Goal: Task Accomplishment & Management: Manage account settings

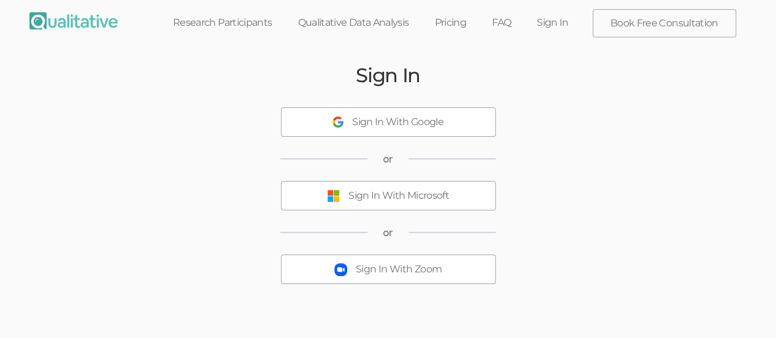
click at [360, 199] on div "Sign In With Microsoft" at bounding box center [398, 196] width 101 height 14
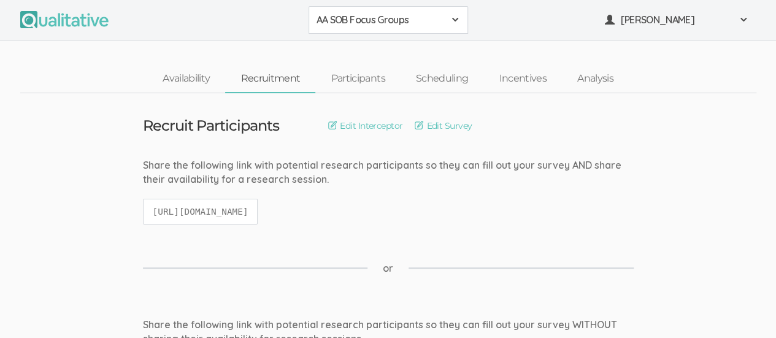
click at [459, 20] on span at bounding box center [455, 20] width 10 height 10
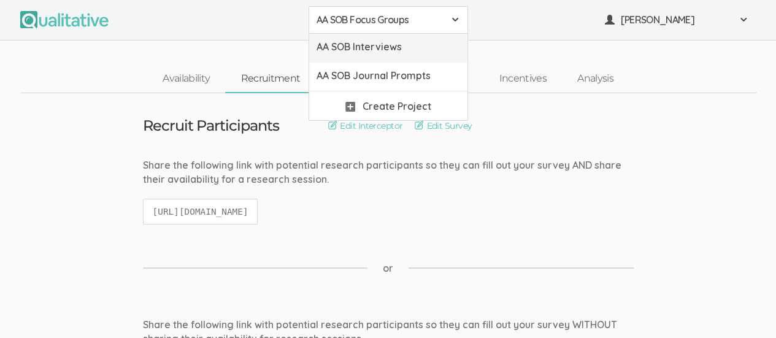
click at [426, 52] on span "AA SOB Interviews" at bounding box center [387, 47] width 143 height 14
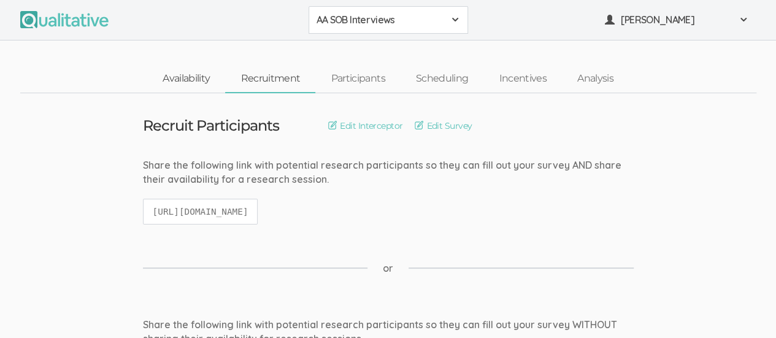
click at [188, 80] on link "Availability" at bounding box center [186, 79] width 78 height 26
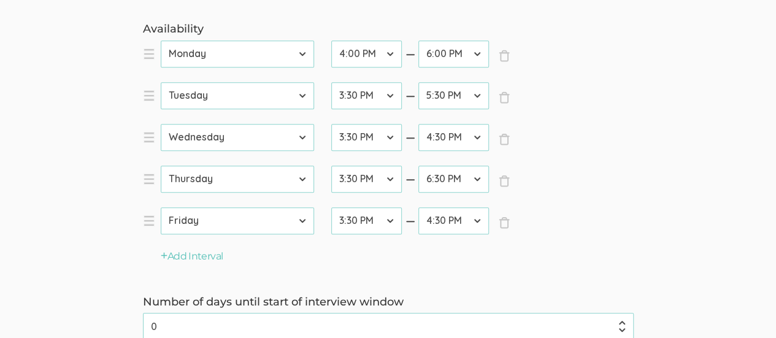
scroll to position [372, 0]
click at [191, 257] on button "Add Interval" at bounding box center [192, 257] width 63 height 14
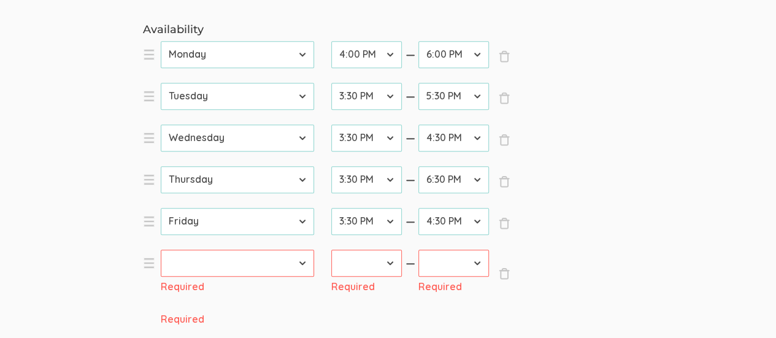
click at [295, 264] on select "[DATE] [DATE] [DATE] [DATE] [DATE] [DATE] [DATE]" at bounding box center [237, 263] width 153 height 27
select select "6"
click at [161, 250] on select "[DATE] [DATE] [DATE] [DATE] [DATE] [DATE] [DATE]" at bounding box center [237, 263] width 153 height 27
click at [392, 263] on select "12:00 AM 12:30 AM 1:00 AM 1:30 AM 2:00 AM 2:30 AM 3:00 AM 3:30 AM 4:00 AM 4:30 …" at bounding box center [366, 263] width 71 height 27
select select "27"
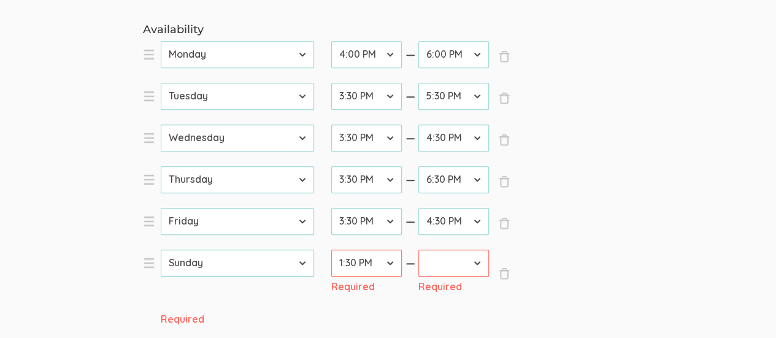
click at [331, 250] on select "12:00 AM 12:30 AM 1:00 AM 1:30 AM 2:00 AM 2:30 AM 3:00 AM 3:30 AM 4:00 AM 4:30 …" at bounding box center [366, 263] width 71 height 27
click at [479, 259] on select "12:00 AM 12:30 AM 1:00 AM 1:30 AM 2:00 AM 2:30 AM 3:00 AM 3:30 AM 4:00 AM 4:30 …" at bounding box center [453, 263] width 71 height 27
click at [418, 250] on select "12:00 AM 12:30 AM 1:00 AM 1:30 AM 2:00 AM 2:30 AM 3:00 AM 3:30 AM 4:00 AM 4:30 …" at bounding box center [453, 263] width 71 height 27
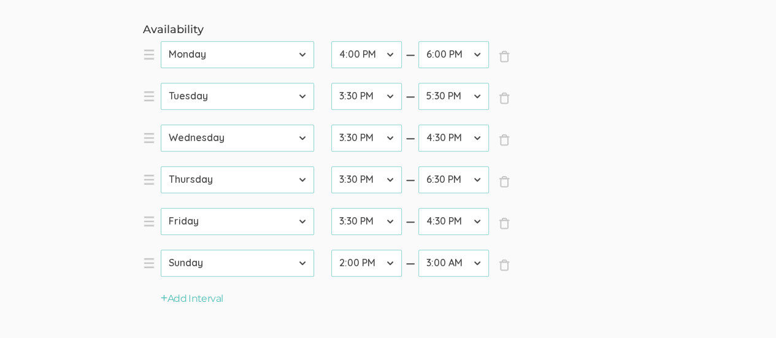
click at [478, 265] on select "12:00 AM 12:30 AM 1:00 AM 1:30 AM 2:00 AM 2:30 AM 3:00 AM 3:30 AM 4:00 AM 4:30 …" at bounding box center [453, 263] width 71 height 27
select select "29"
click at [418, 250] on select "12:00 AM 12:30 AM 1:00 AM 1:30 AM 2:00 AM 2:30 AM 3:00 AM 3:30 AM 4:00 AM 4:30 …" at bounding box center [453, 263] width 71 height 27
click at [201, 303] on button "Add Interval" at bounding box center [192, 299] width 63 height 14
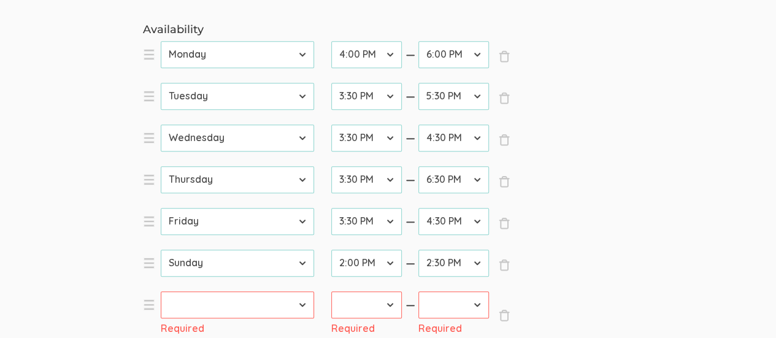
click at [301, 305] on select "[DATE] [DATE] [DATE] [DATE] [DATE] [DATE] [DATE]" at bounding box center [237, 304] width 153 height 27
select select "0"
click at [161, 291] on select "[DATE] [DATE] [DATE] [DATE] [DATE] [DATE] [DATE]" at bounding box center [237, 304] width 153 height 27
click at [397, 302] on select "12:00 AM 12:30 AM 1:00 AM 1:30 AM 2:00 AM 2:30 AM 3:00 AM 3:30 AM 4:00 AM 4:30 …" at bounding box center [366, 304] width 71 height 27
select select "24"
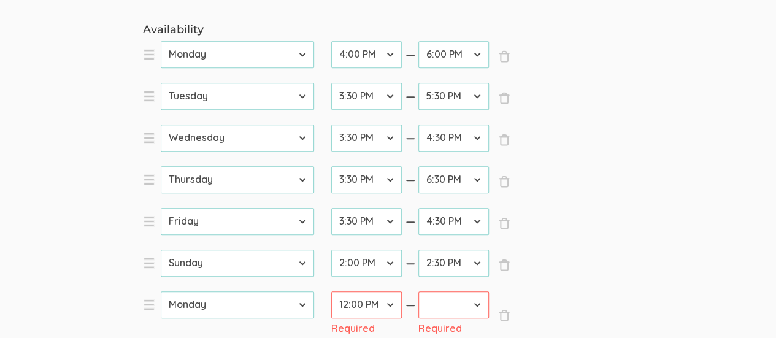
click at [331, 291] on select "12:00 AM 12:30 AM 1:00 AM 1:30 AM 2:00 AM 2:30 AM 3:00 AM 3:30 AM 4:00 AM 4:30 …" at bounding box center [366, 304] width 71 height 27
click at [477, 302] on select "12:00 AM 12:30 AM 1:00 AM 1:30 AM 2:00 AM 2:30 AM 3:00 AM 3:30 AM 4:00 AM 4:30 …" at bounding box center [453, 304] width 71 height 27
click at [418, 291] on select "12:00 AM 12:30 AM 1:00 AM 1:30 AM 2:00 AM 2:30 AM 3:00 AM 3:30 AM 4:00 AM 4:30 …" at bounding box center [453, 304] width 71 height 27
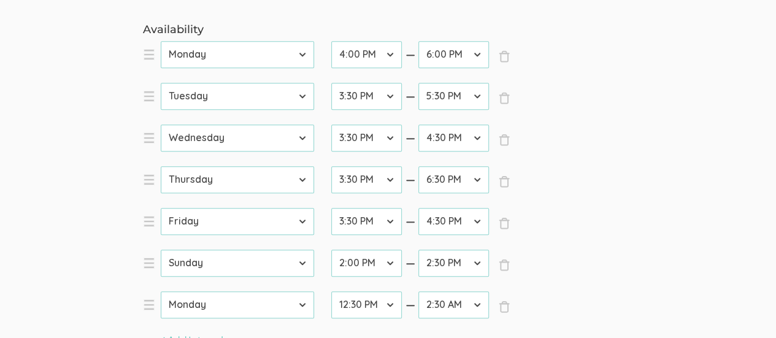
click at [479, 306] on select "12:00 AM 12:30 AM 1:00 AM 1:30 AM 2:00 AM 2:30 AM 3:00 AM 3:30 AM 4:00 AM 4:30 …" at bounding box center [453, 304] width 71 height 27
select select "28"
click at [418, 291] on select "12:00 AM 12:30 AM 1:00 AM 1:30 AM 2:00 AM 2:30 AM 3:00 AM 3:30 AM 4:00 AM 4:30 …" at bounding box center [453, 304] width 71 height 27
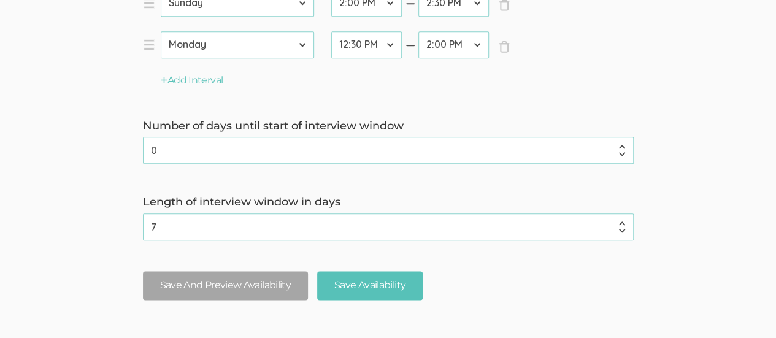
scroll to position [640, 0]
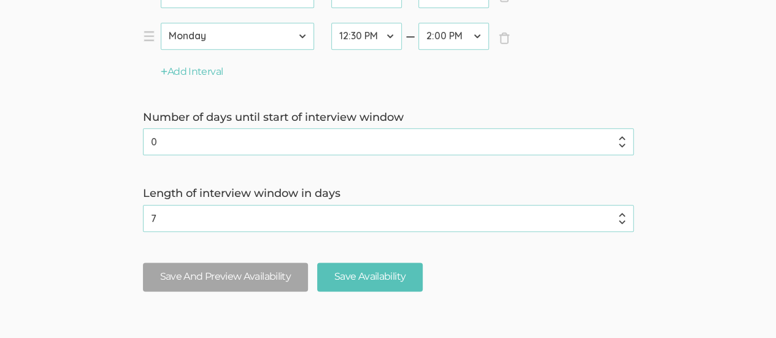
click at [616, 141] on input "0" at bounding box center [388, 141] width 490 height 27
type input "1"
click at [623, 134] on input "1" at bounding box center [388, 141] width 490 height 27
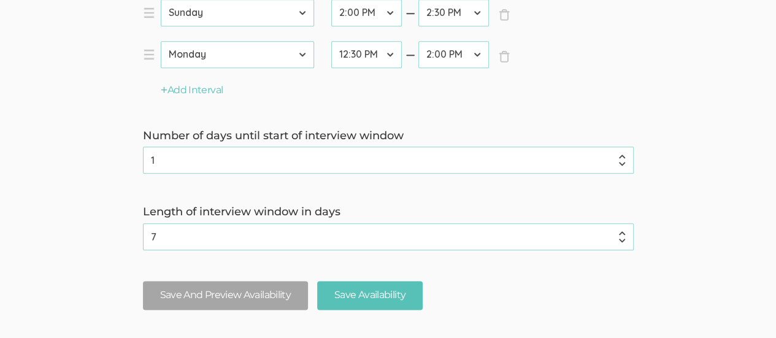
scroll to position [700, 0]
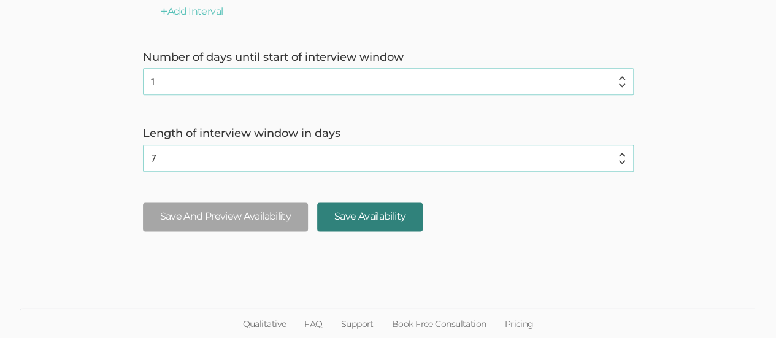
click at [378, 211] on input "Save Availability" at bounding box center [369, 216] width 105 height 29
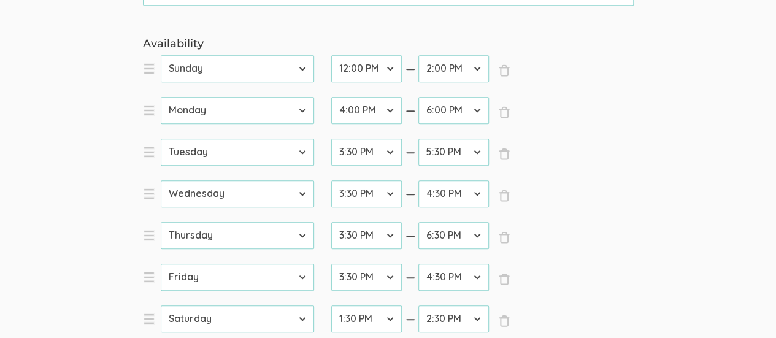
scroll to position [364, 0]
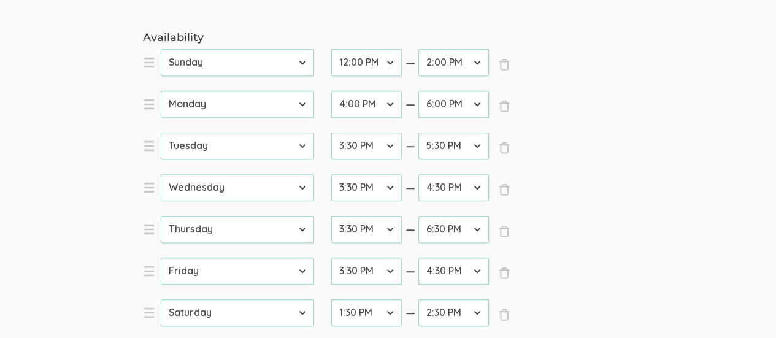
click at [387, 109] on select "12:00 AM 12:30 AM 1:00 AM 1:30 AM 2:00 AM 2:30 AM 3:00 AM 3:30 AM 4:00 AM 4:30 …" at bounding box center [366, 104] width 71 height 27
select select "31"
click at [331, 91] on select "12:00 AM 12:30 AM 1:00 AM 1:30 AM 2:00 AM 2:30 AM 3:00 AM 3:30 AM 4:00 AM 4:30 …" at bounding box center [366, 104] width 71 height 27
click at [475, 103] on select "12:00 AM 12:30 AM 1:00 AM 1:30 AM 2:00 AM 2:30 AM 3:00 AM 3:30 AM 4:00 AM 4:30 …" at bounding box center [453, 104] width 71 height 27
select select "35"
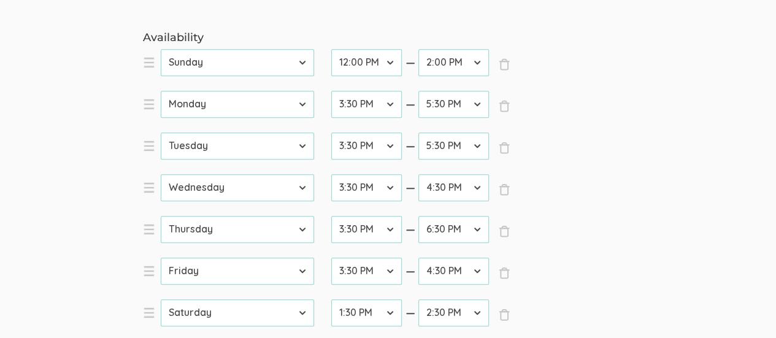
click at [418, 91] on select "12:00 AM 12:30 AM 1:00 AM 1:30 AM 2:00 AM 2:30 AM 3:00 AM 3:30 AM 4:00 AM 4:30 …" at bounding box center [453, 104] width 71 height 27
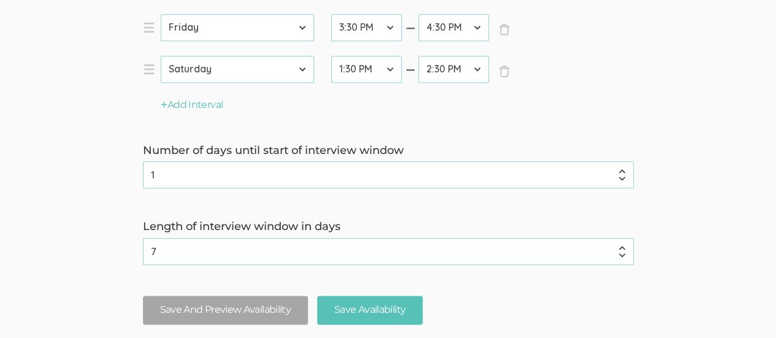
scroll to position [700, 0]
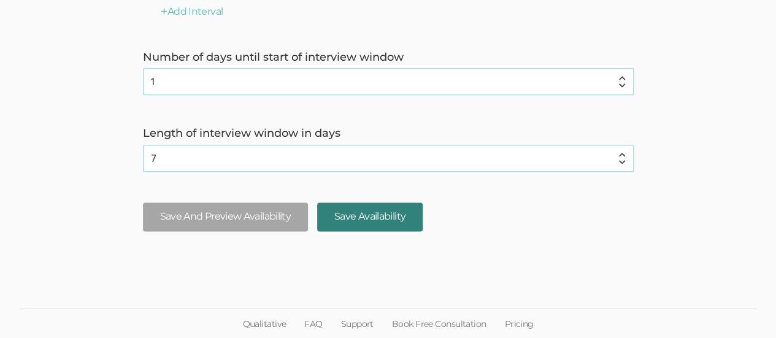
click at [394, 218] on input "Save Availability" at bounding box center [369, 216] width 105 height 29
click at [393, 216] on input "Save Availability" at bounding box center [369, 216] width 105 height 29
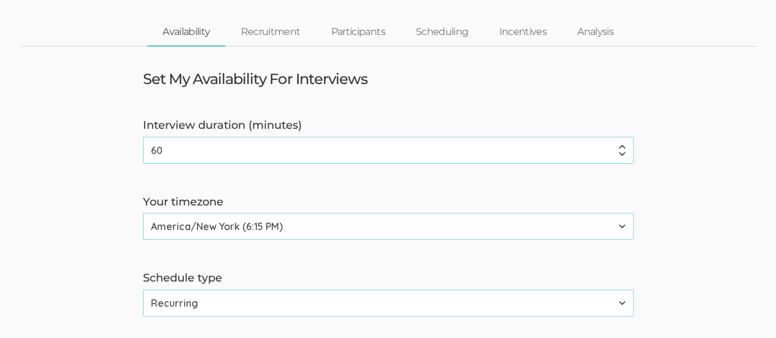
scroll to position [0, 0]
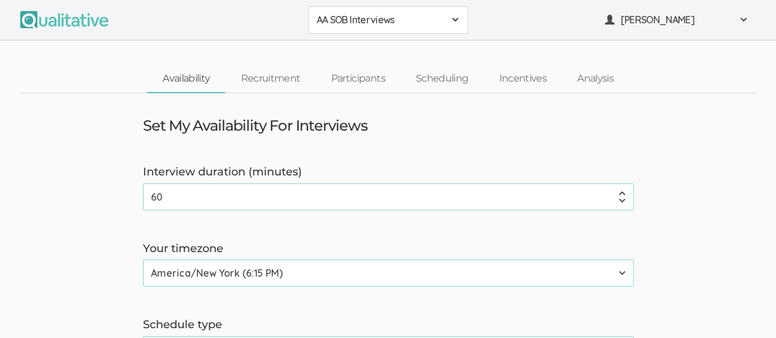
click at [445, 16] on div "AA SOB Interviews" at bounding box center [387, 20] width 143 height 14
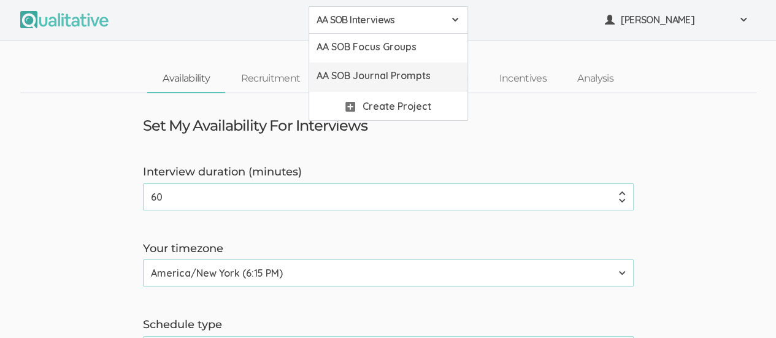
click at [424, 70] on span "AA SOB Journal Prompts" at bounding box center [387, 76] width 143 height 14
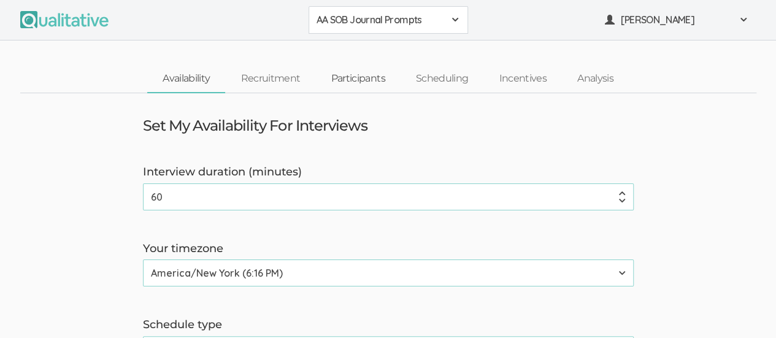
click at [374, 77] on link "Participants" at bounding box center [357, 79] width 85 height 26
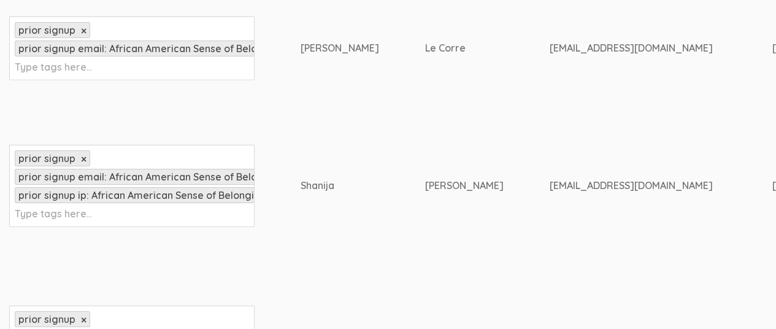
scroll to position [1322, 0]
